Goal: Information Seeking & Learning: Learn about a topic

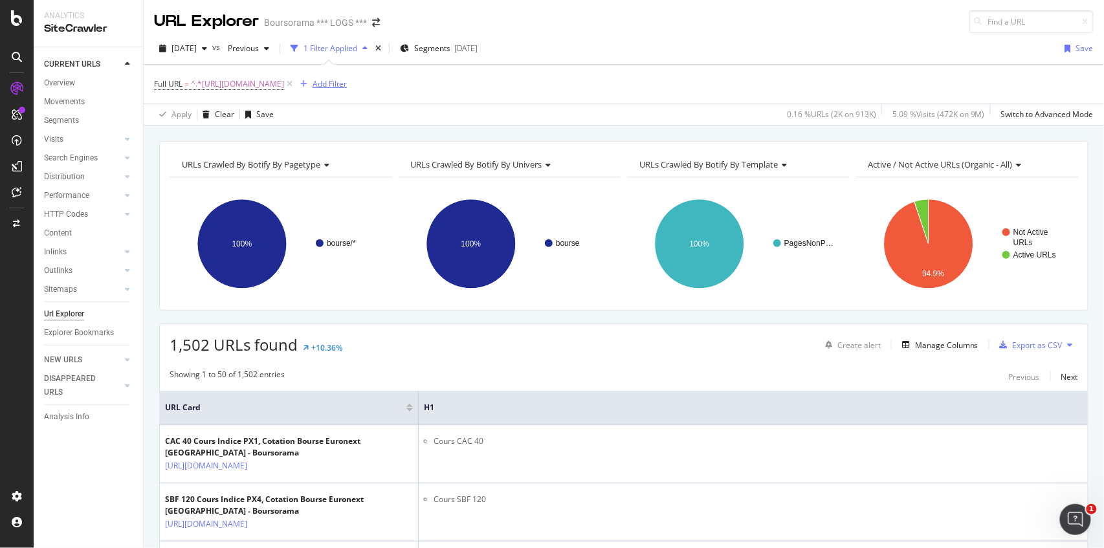
click at [347, 79] on div "Add Filter" at bounding box center [329, 83] width 34 height 11
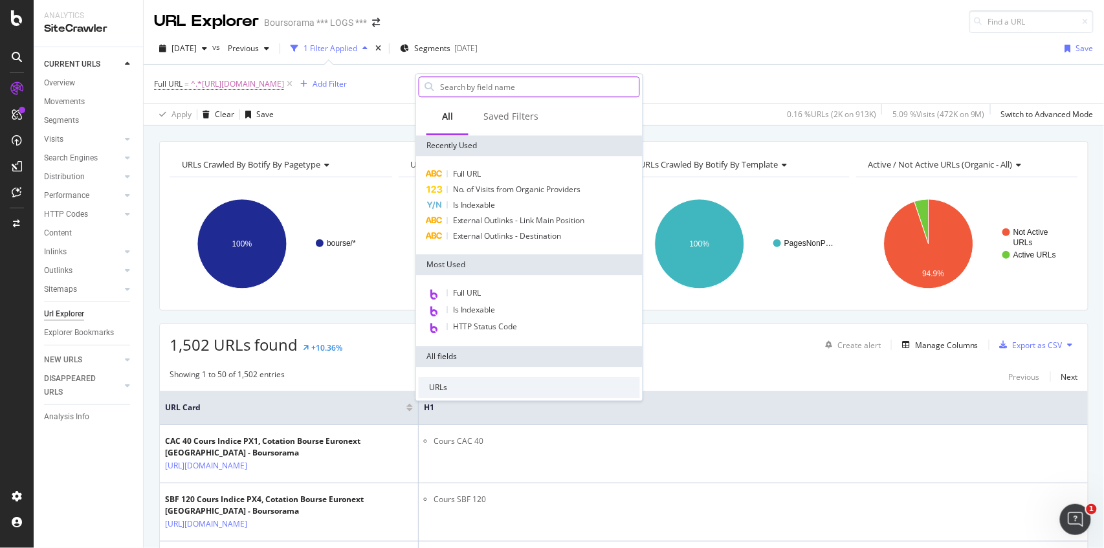
click at [470, 91] on input "text" at bounding box center [539, 86] width 201 height 19
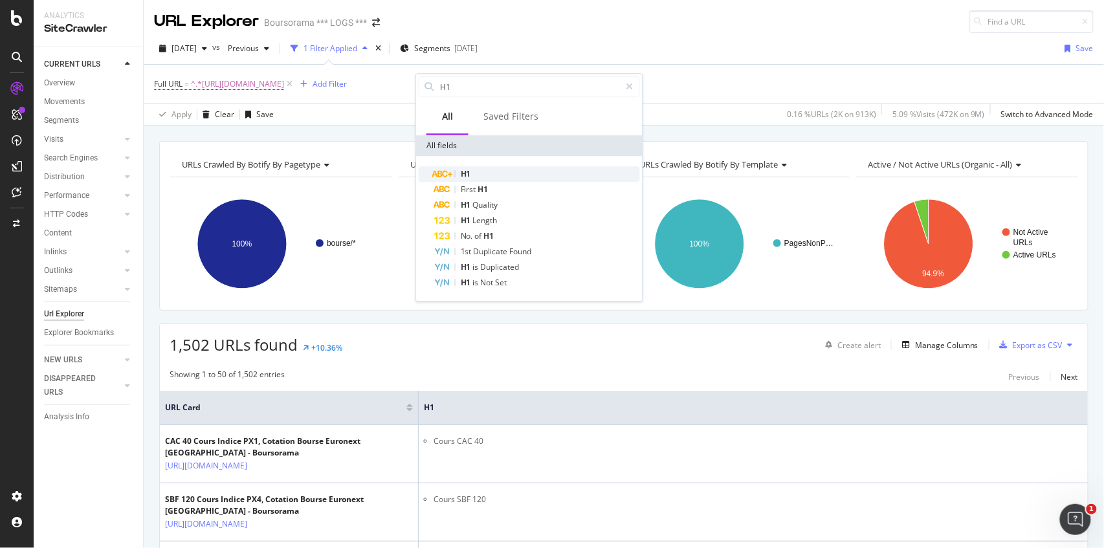
type input "H1"
click at [487, 172] on div "H1" at bounding box center [537, 174] width 206 height 16
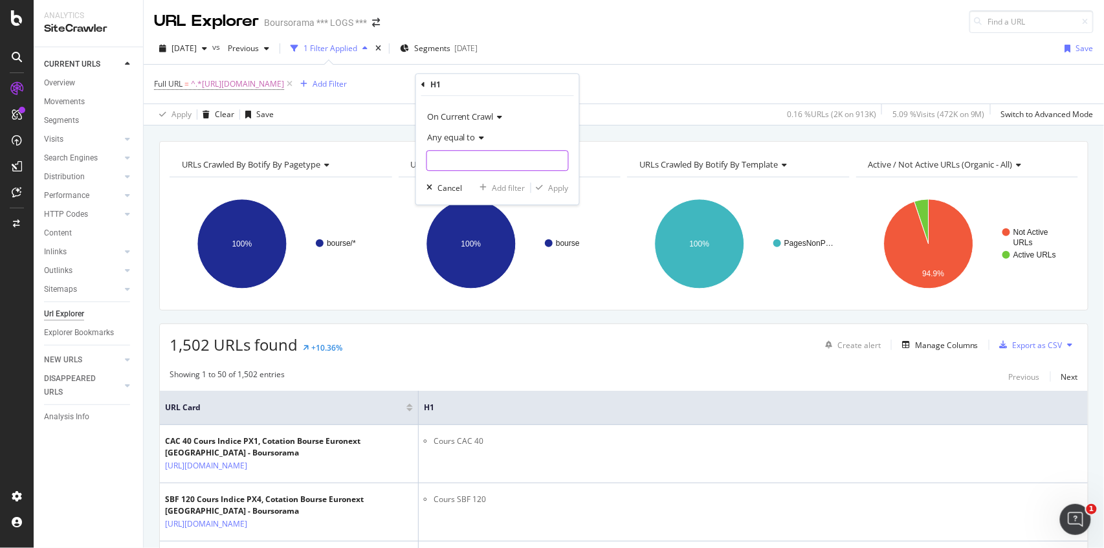
click at [475, 157] on input "text" at bounding box center [497, 160] width 141 height 21
type input "A"
type input "auto"
click at [549, 188] on div "Apply" at bounding box center [559, 187] width 20 height 11
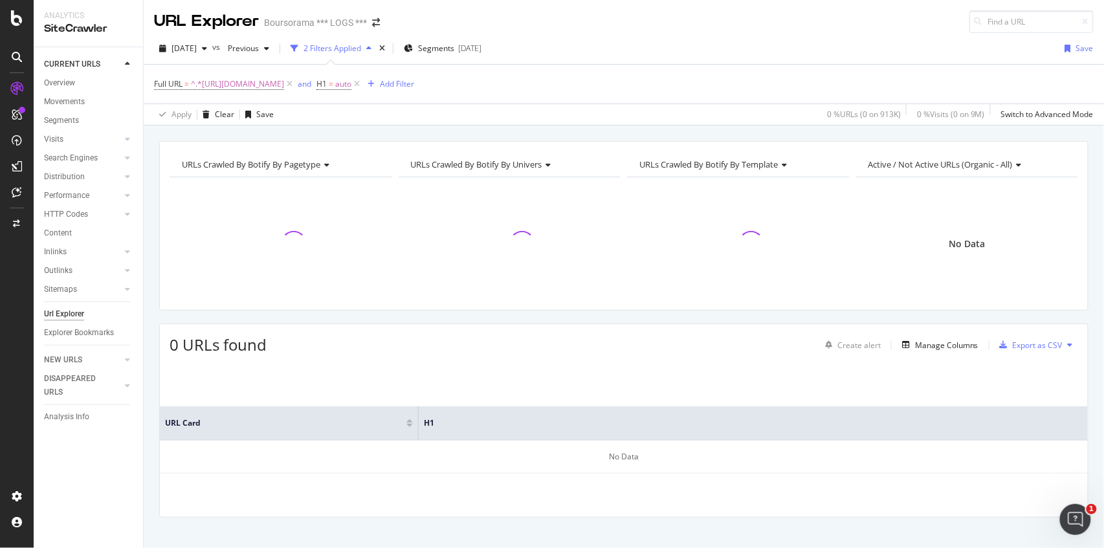
scroll to position [14, 0]
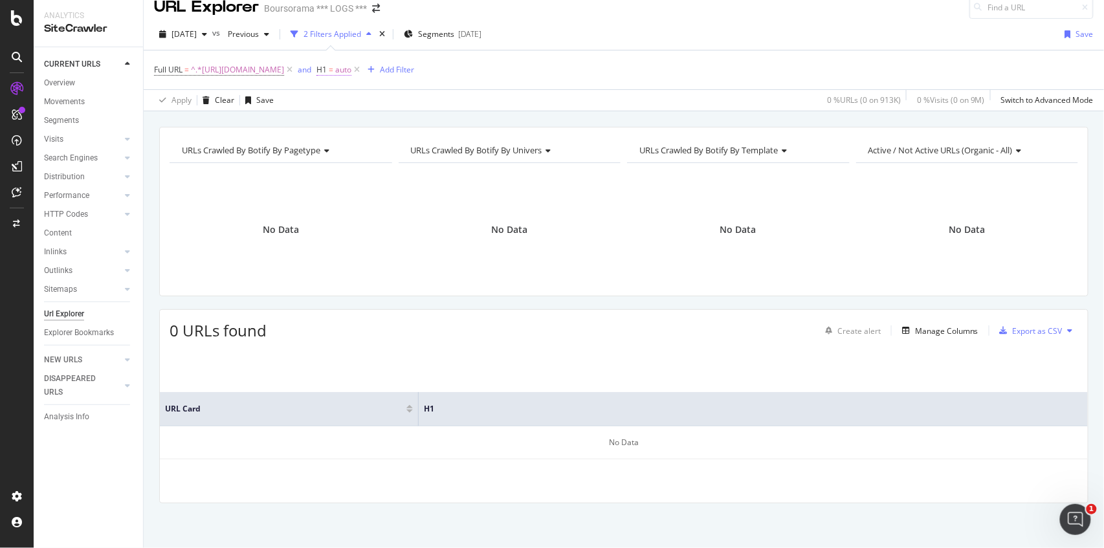
click at [351, 71] on span "auto" at bounding box center [343, 70] width 16 height 18
click at [496, 123] on span "Any equal to" at bounding box center [472, 121] width 49 height 12
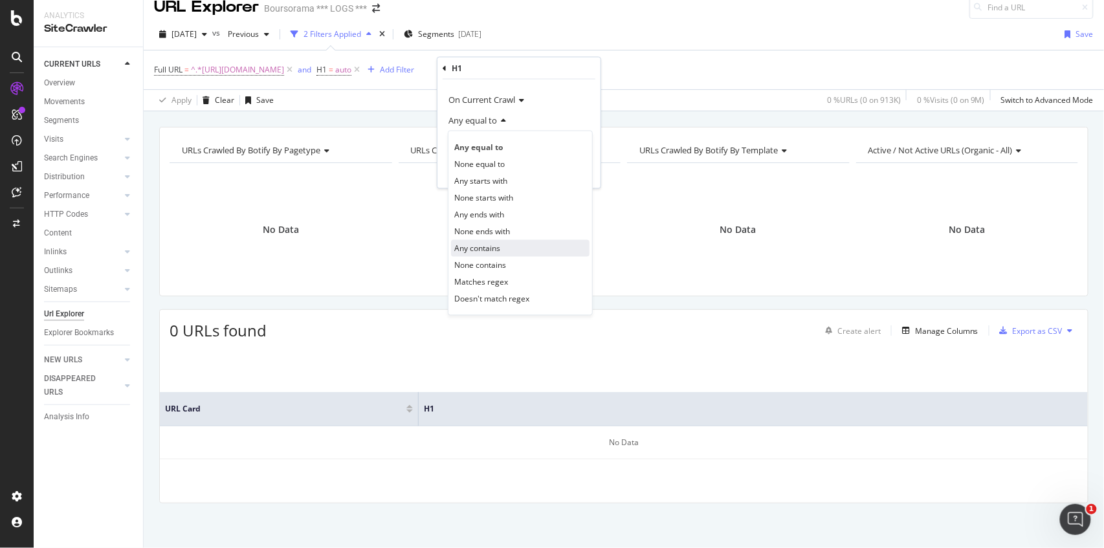
click at [505, 249] on div "Any contains" at bounding box center [520, 248] width 138 height 17
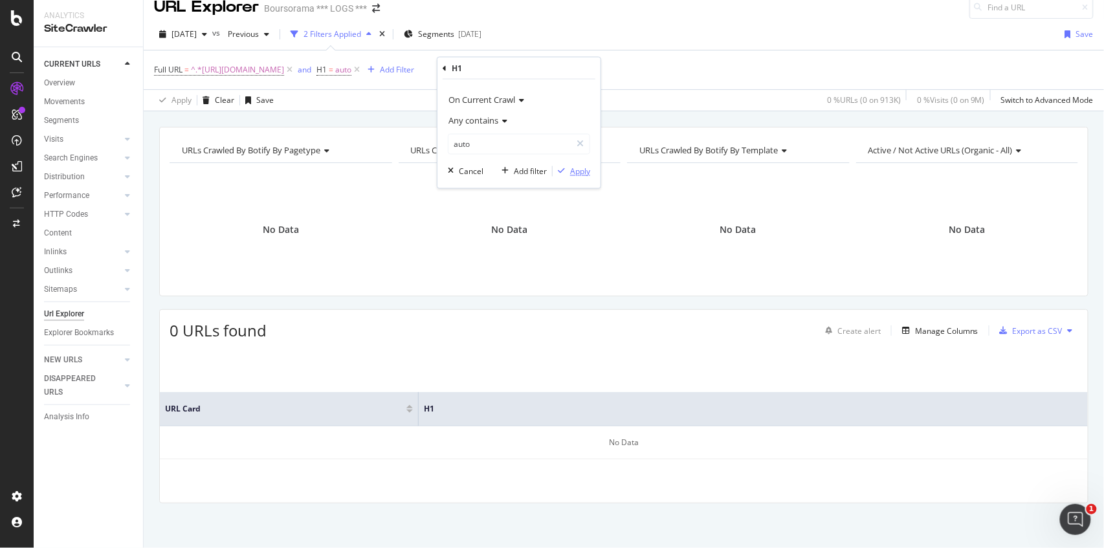
click at [582, 169] on div "Apply" at bounding box center [580, 171] width 20 height 11
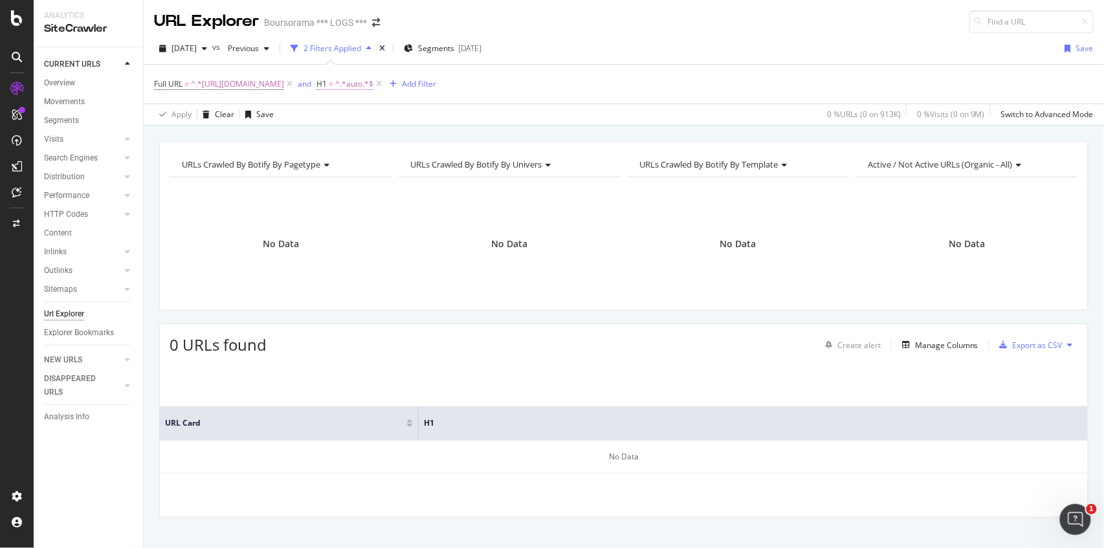
click at [373, 83] on span "^.*auto.*$" at bounding box center [354, 84] width 38 height 18
click at [501, 137] on icon at bounding box center [502, 136] width 9 height 8
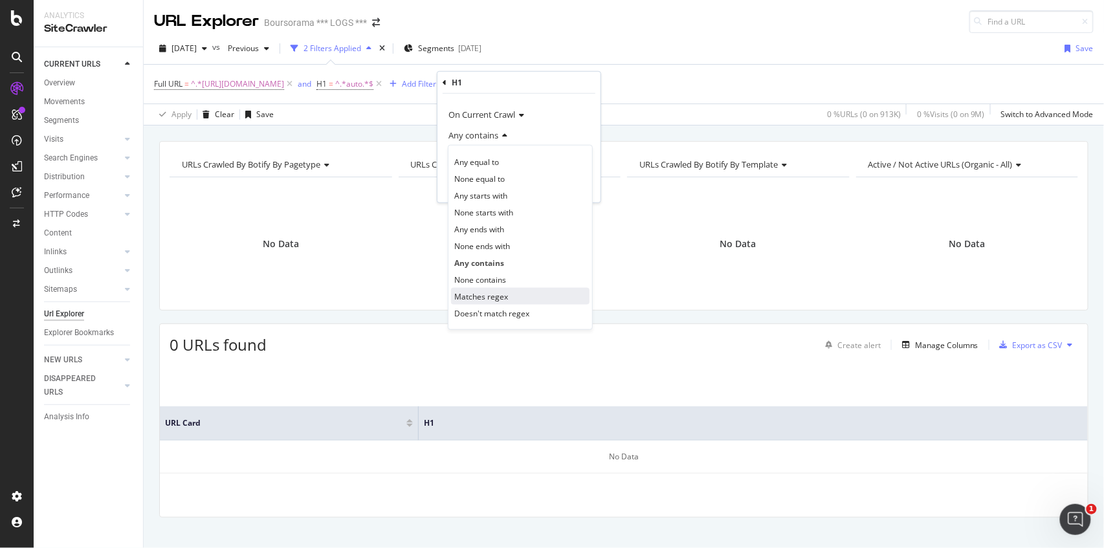
click at [507, 298] on div "Matches regex" at bounding box center [520, 296] width 138 height 17
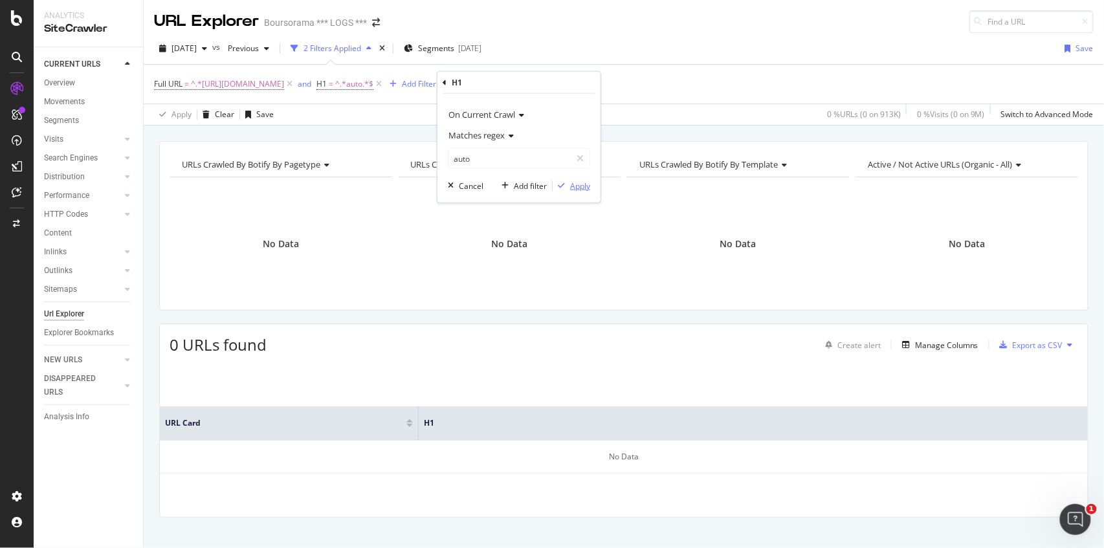
click at [573, 187] on div "Apply" at bounding box center [580, 185] width 20 height 11
click at [351, 85] on span "auto" at bounding box center [343, 84] width 16 height 18
click at [507, 138] on icon at bounding box center [509, 136] width 9 height 8
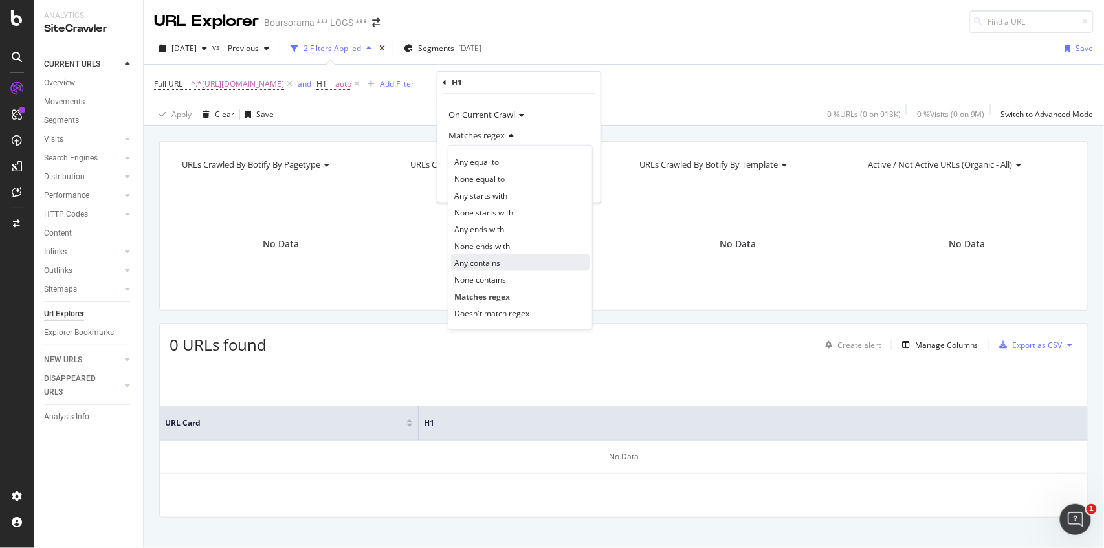
click at [507, 265] on div "Any contains" at bounding box center [520, 262] width 138 height 17
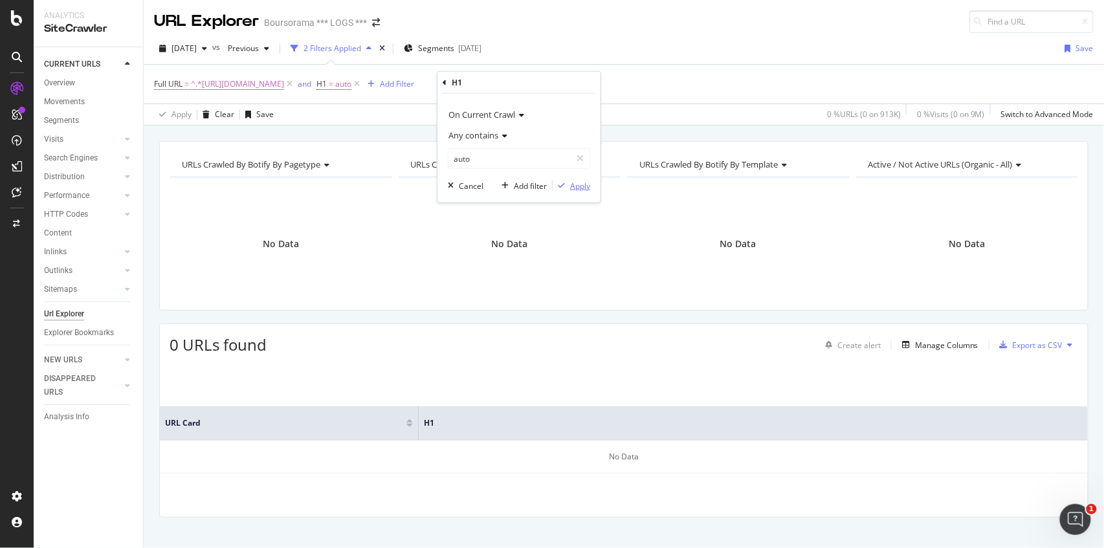
click at [572, 188] on div "Apply" at bounding box center [580, 185] width 20 height 11
click at [384, 85] on icon at bounding box center [378, 84] width 11 height 13
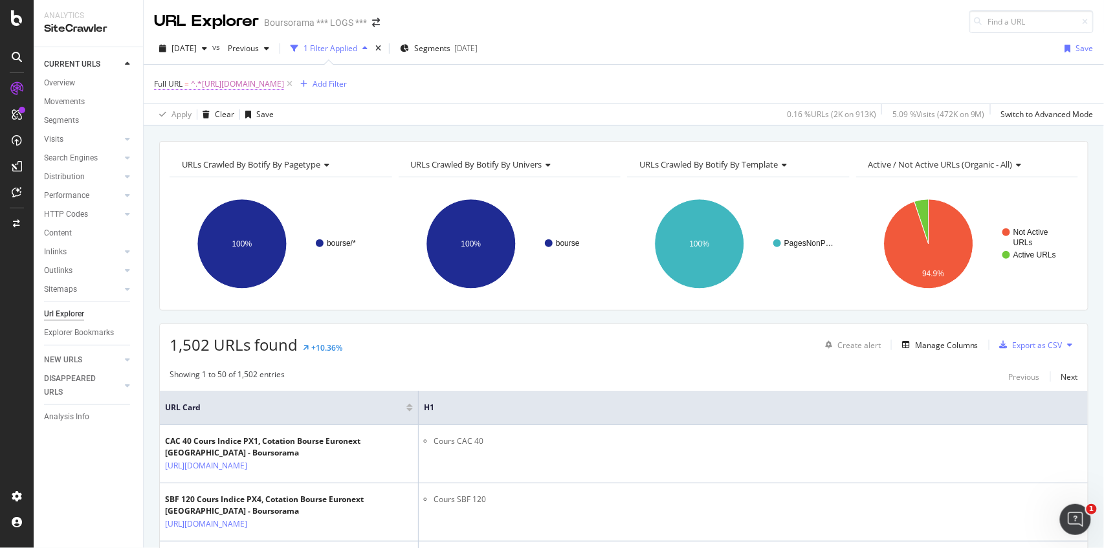
click at [284, 85] on span "^.*[URL][DOMAIN_NAME]" at bounding box center [237, 84] width 93 height 18
click at [231, 141] on input "[URL][DOMAIN_NAME]" at bounding box center [227, 137] width 122 height 21
paste input "tag"
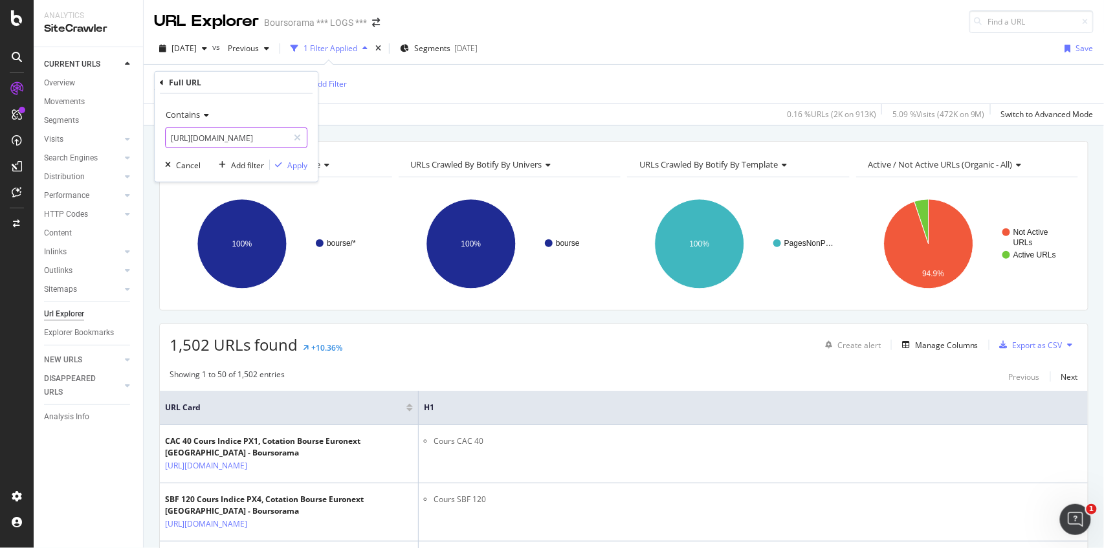
scroll to position [0, 13]
type input "[URL][DOMAIN_NAME]"
click at [290, 164] on div "Apply" at bounding box center [297, 164] width 20 height 11
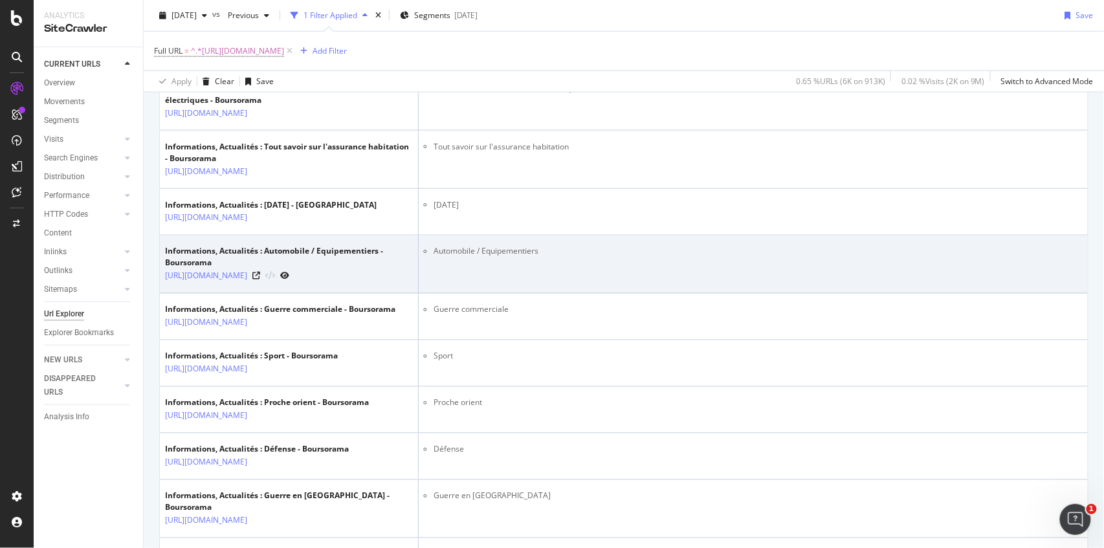
scroll to position [690, 0]
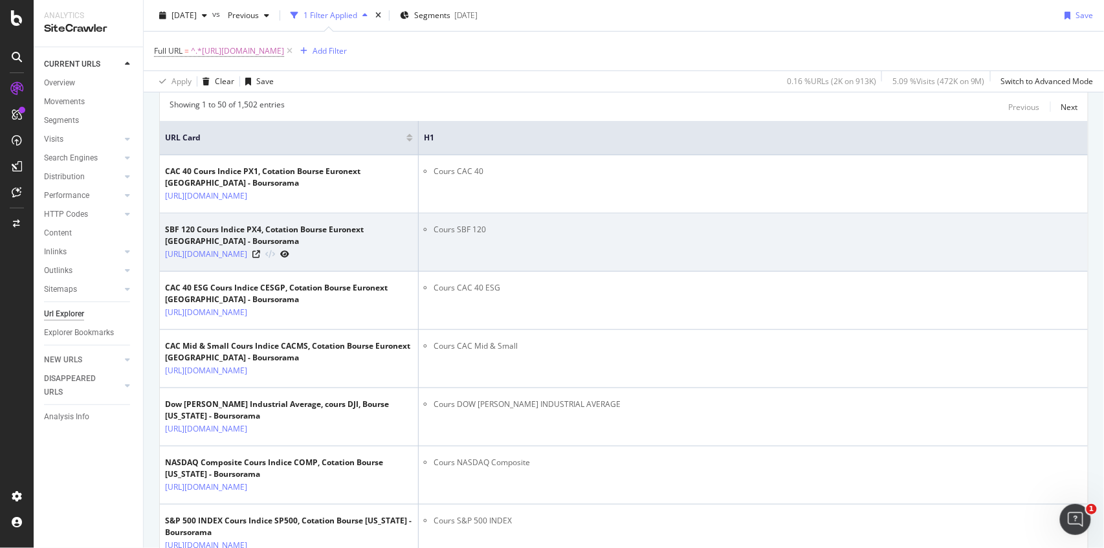
scroll to position [172, 0]
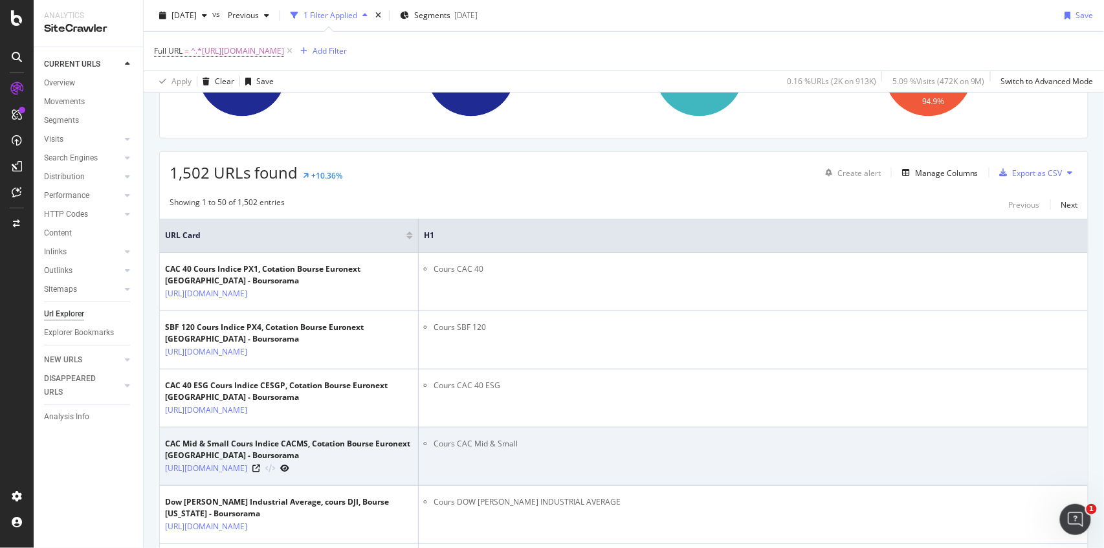
click at [204, 486] on td "CAC Mid & Small Cours Indice CACMS, Cotation Bourse Euronext [GEOGRAPHIC_DATA] …" at bounding box center [289, 457] width 259 height 58
